Goal: Information Seeking & Learning: Learn about a topic

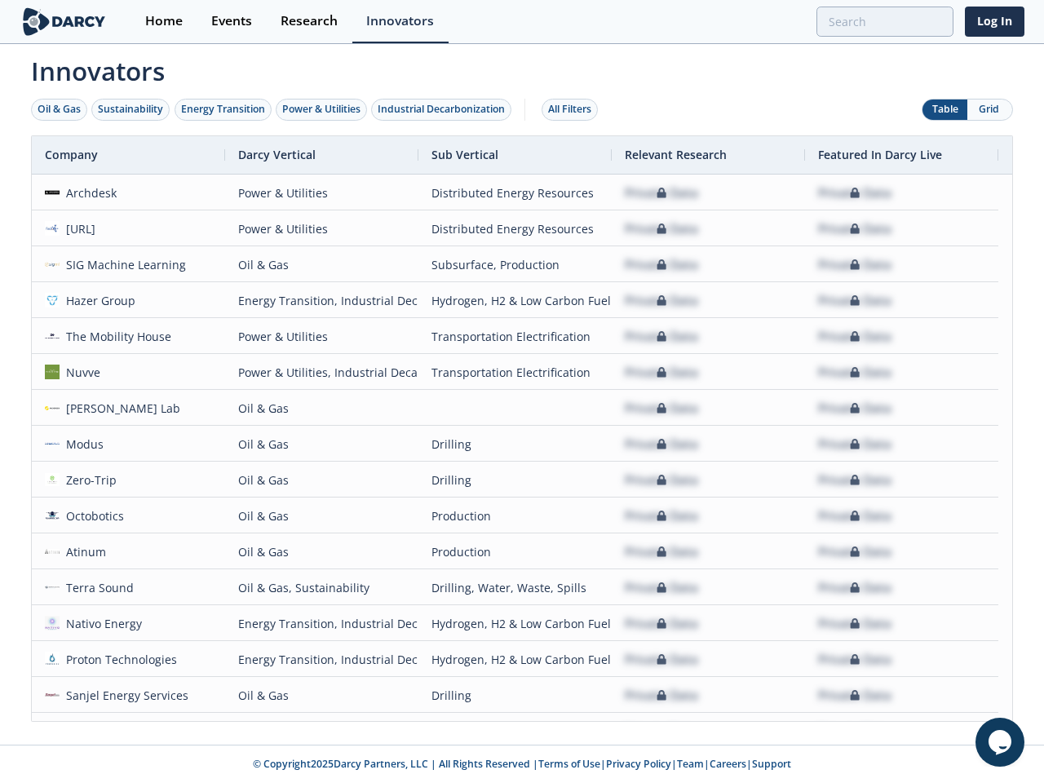
click at [60, 109] on div "Oil & Gas" at bounding box center [59, 109] width 43 height 15
click at [131, 109] on div "Sustainability" at bounding box center [130, 109] width 65 height 15
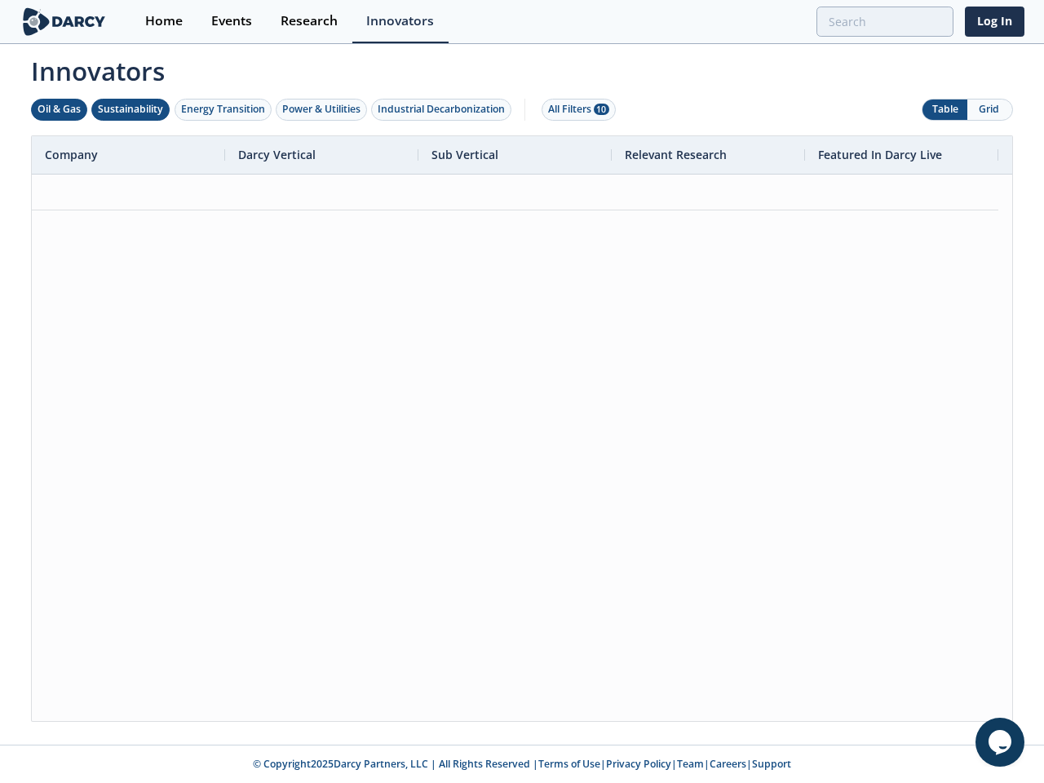
click at [223, 109] on div "Energy Transition" at bounding box center [223, 109] width 84 height 15
click at [323, 109] on div "Power & Utilities" at bounding box center [321, 109] width 78 height 15
click at [444, 109] on div "Industrial Decarbonization" at bounding box center [441, 109] width 127 height 15
